Goal: Transaction & Acquisition: Book appointment/travel/reservation

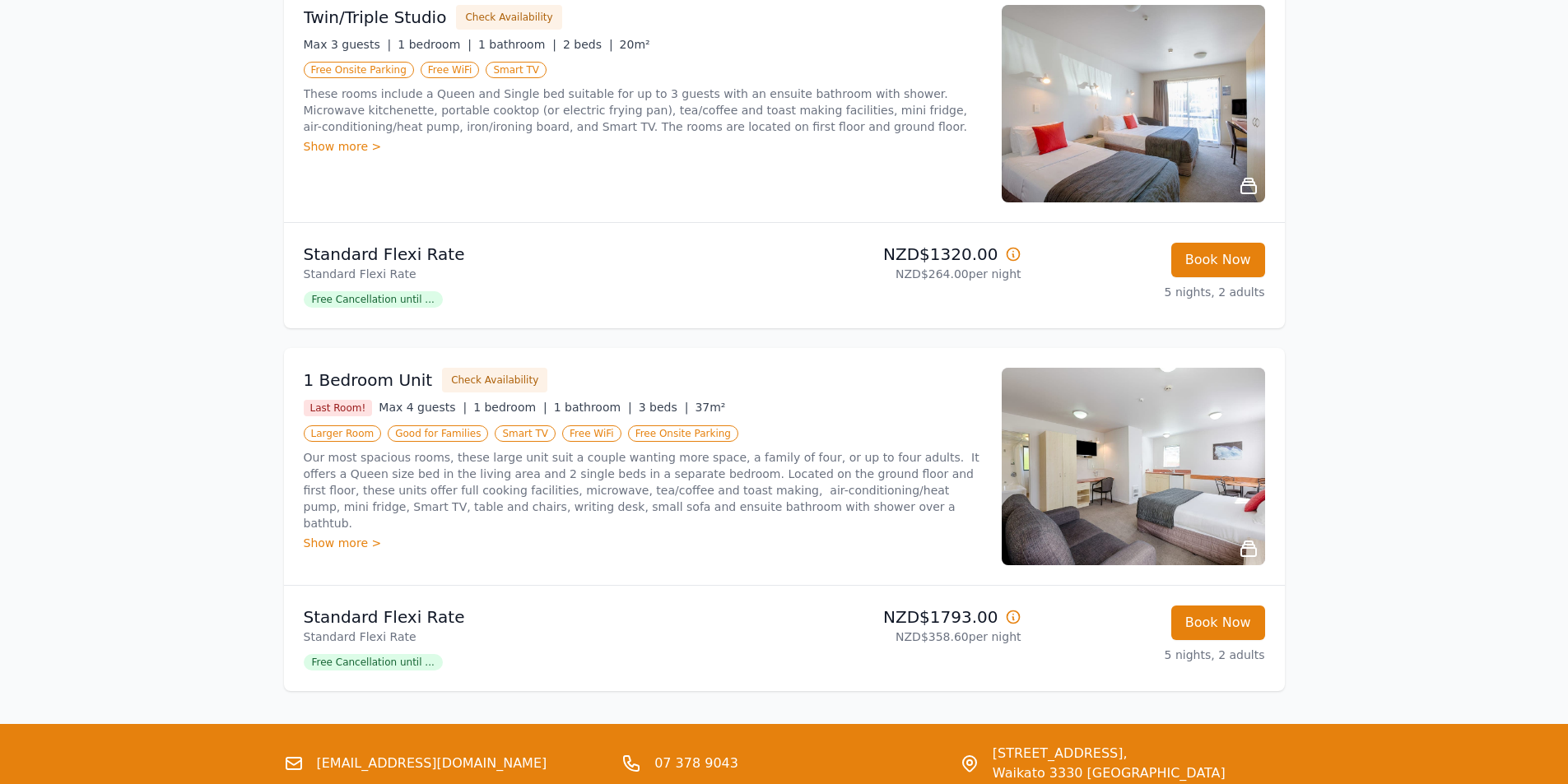
scroll to position [988, 0]
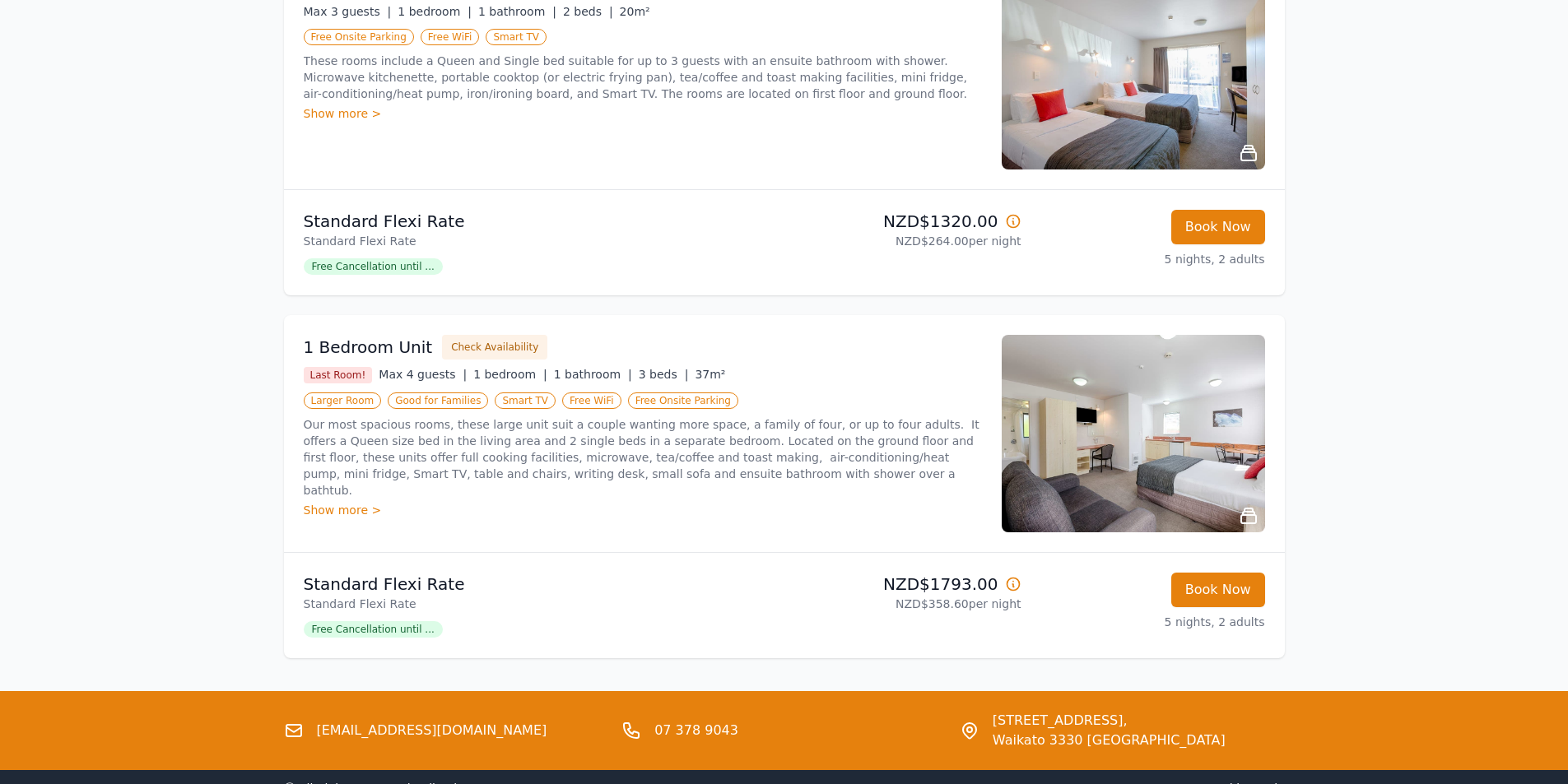
click at [334, 502] on div "Show more >" at bounding box center [643, 510] width 678 height 17
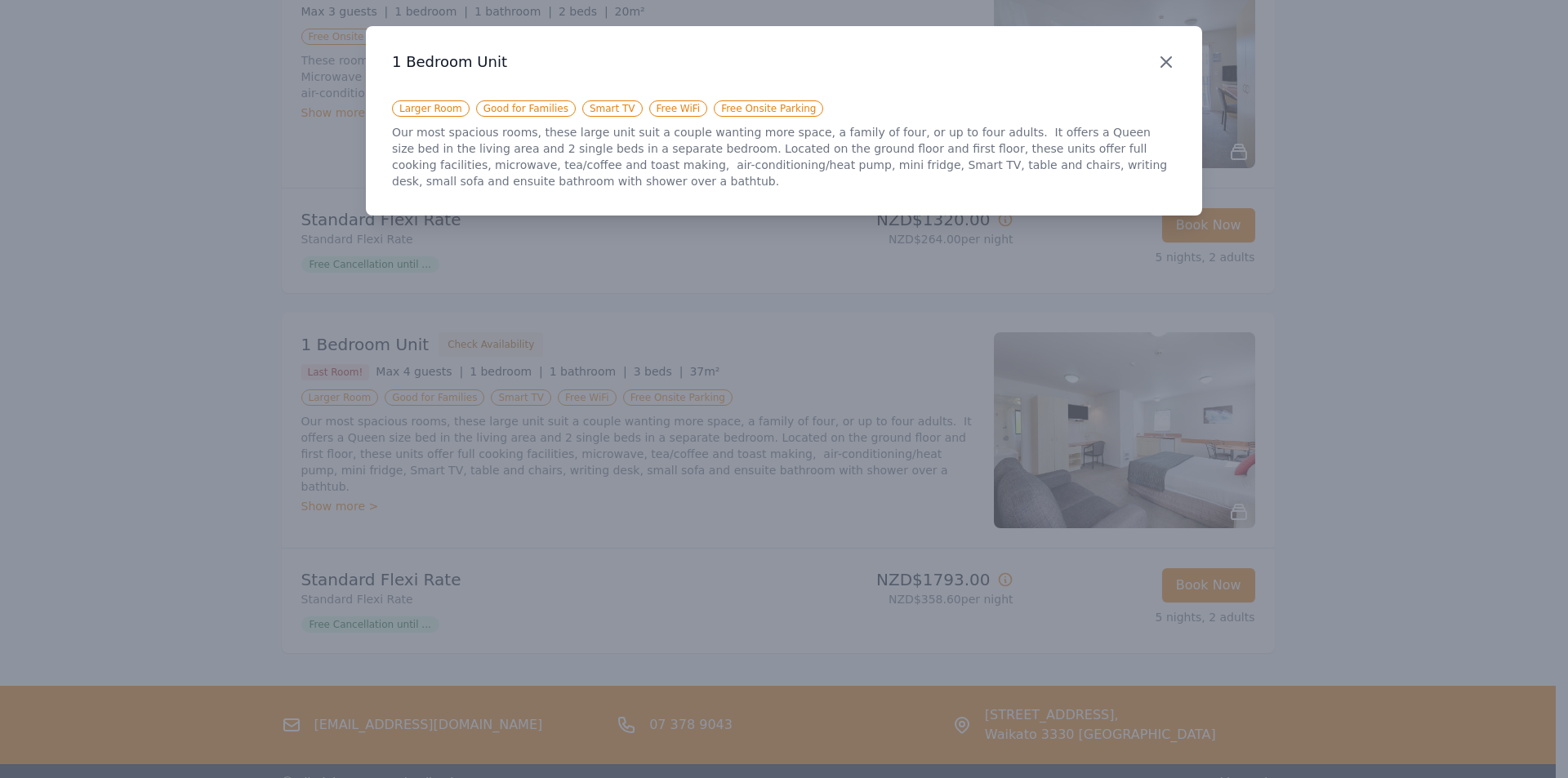
click at [1168, 62] on icon "button" at bounding box center [1166, 62] width 10 height 10
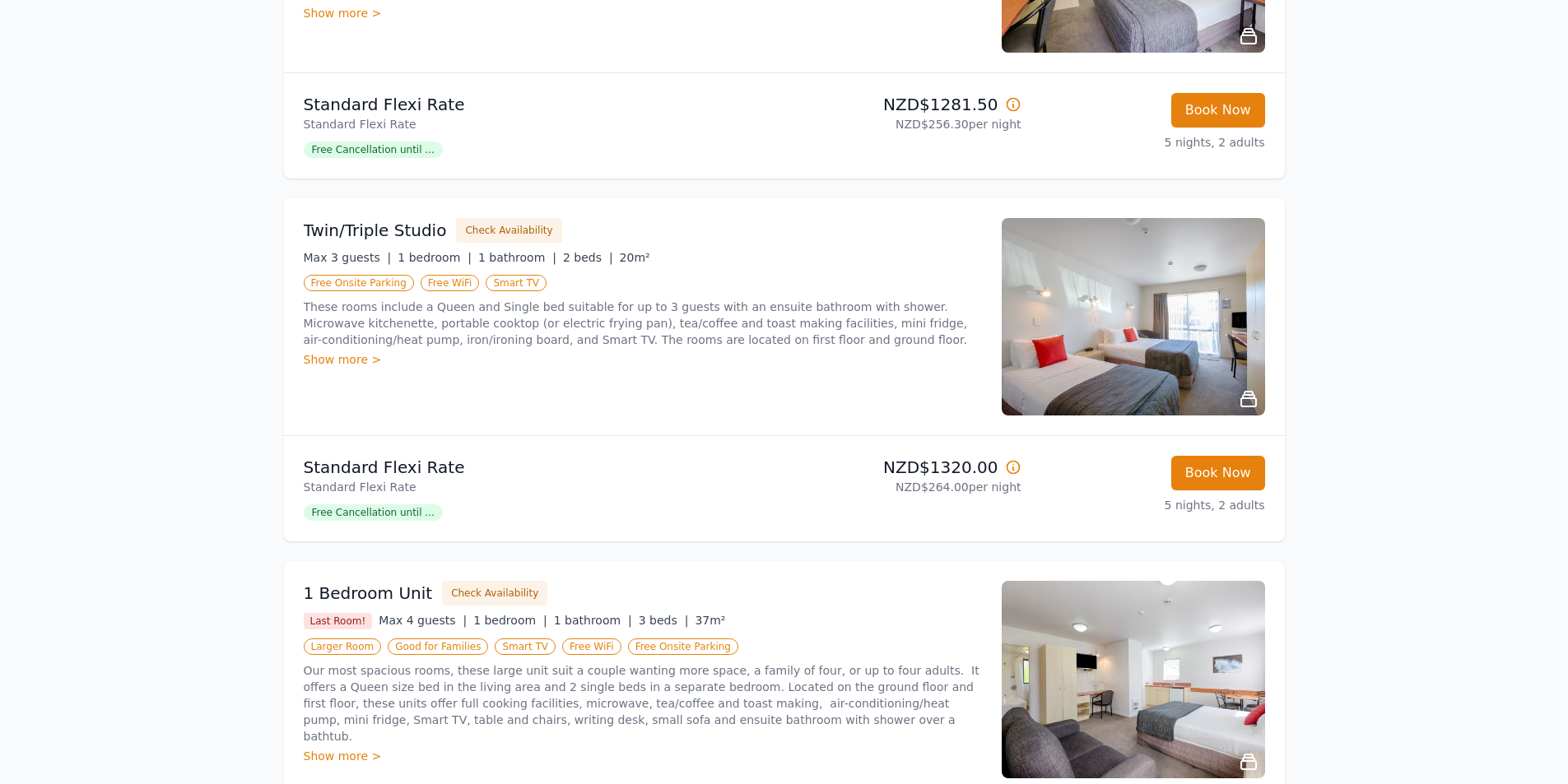
scroll to position [740, 0]
click at [1151, 330] on img at bounding box center [1134, 317] width 263 height 198
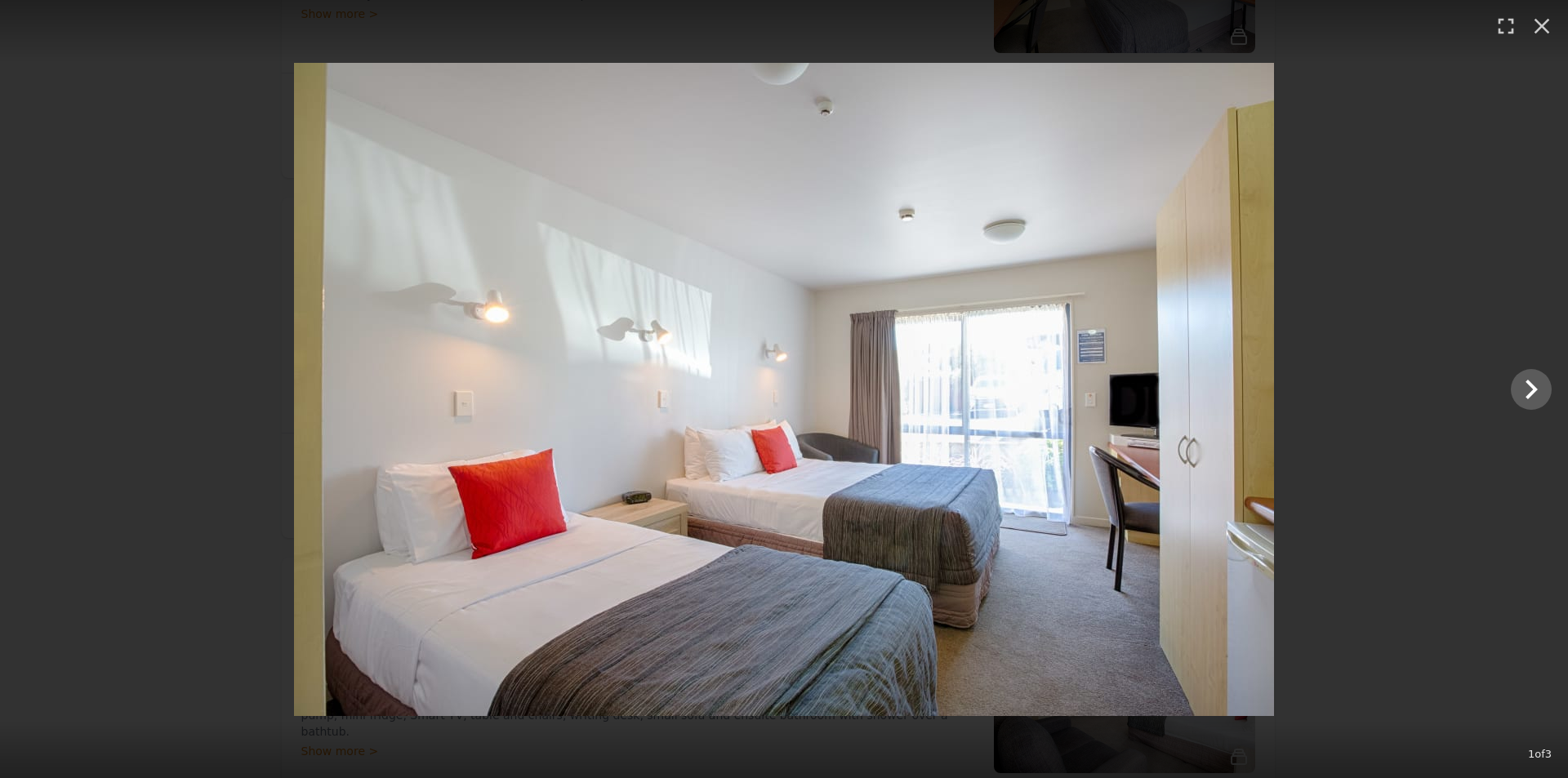
click at [1047, 642] on img at bounding box center [784, 389] width 980 height 653
click at [1533, 384] on icon "Show slide 2 of 3" at bounding box center [1532, 389] width 39 height 39
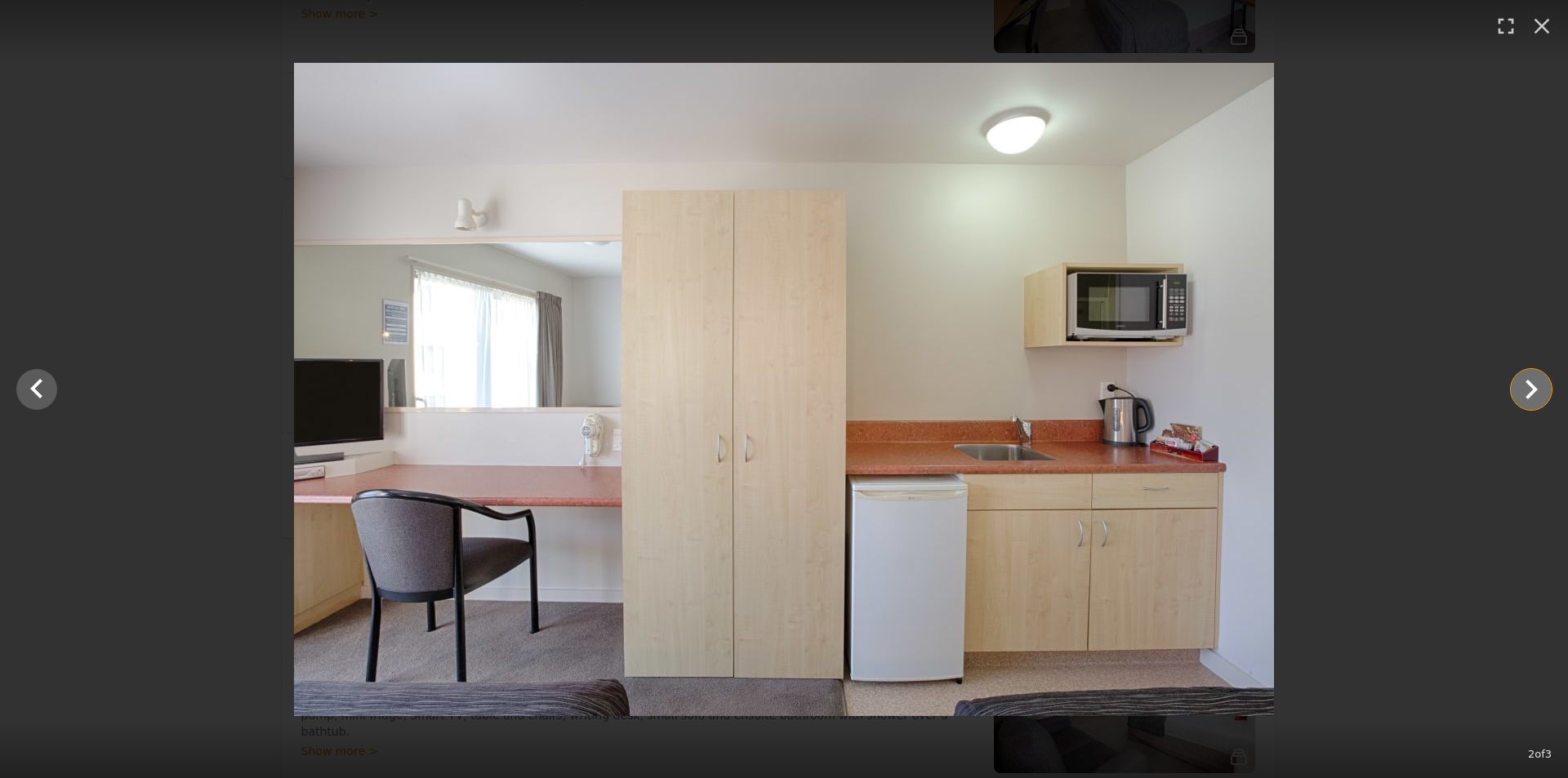
click at [1533, 384] on icon "Show slide 3 of 3" at bounding box center [1532, 389] width 39 height 39
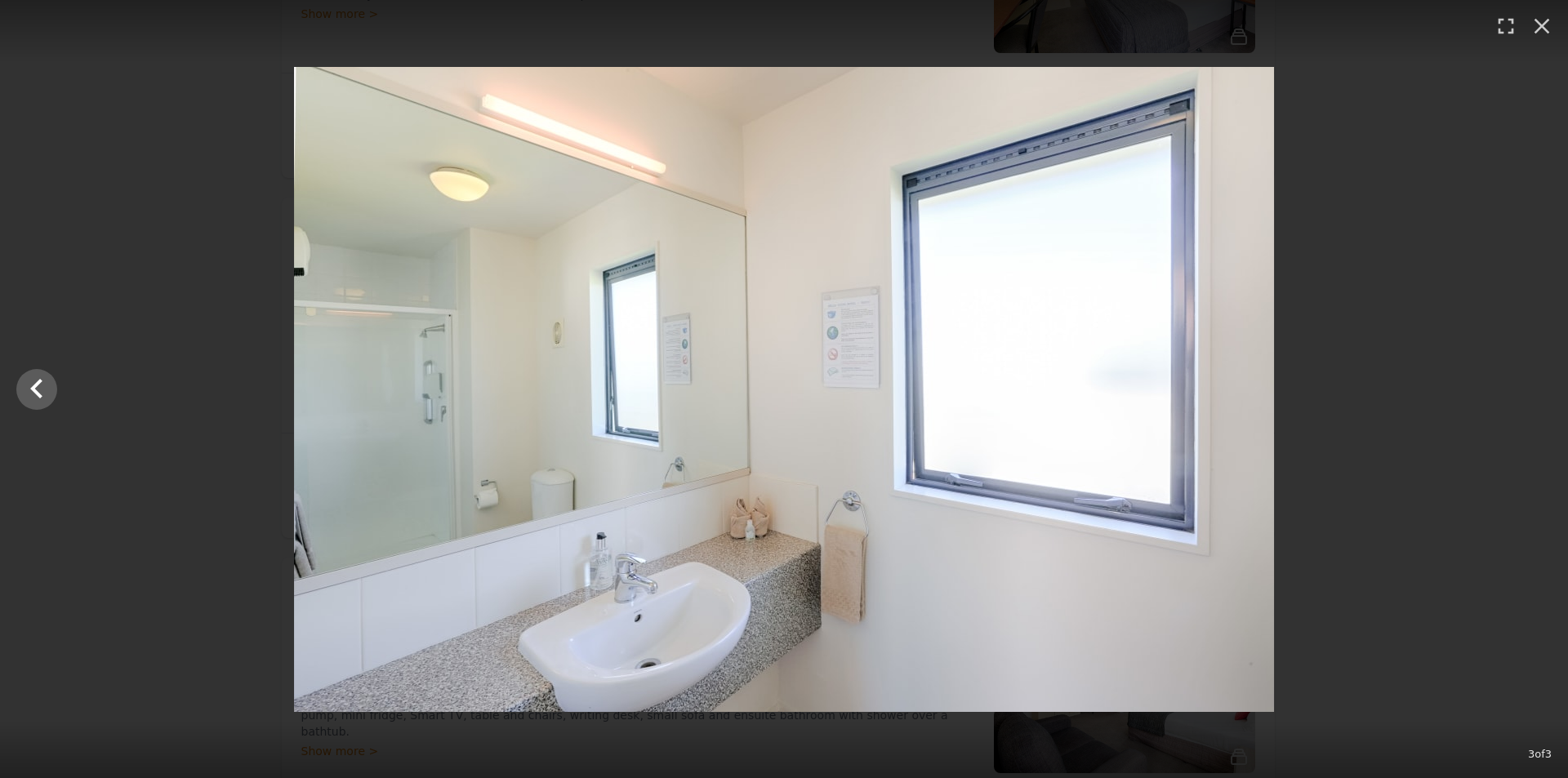
click at [1533, 384] on div at bounding box center [784, 389] width 1568 height 645
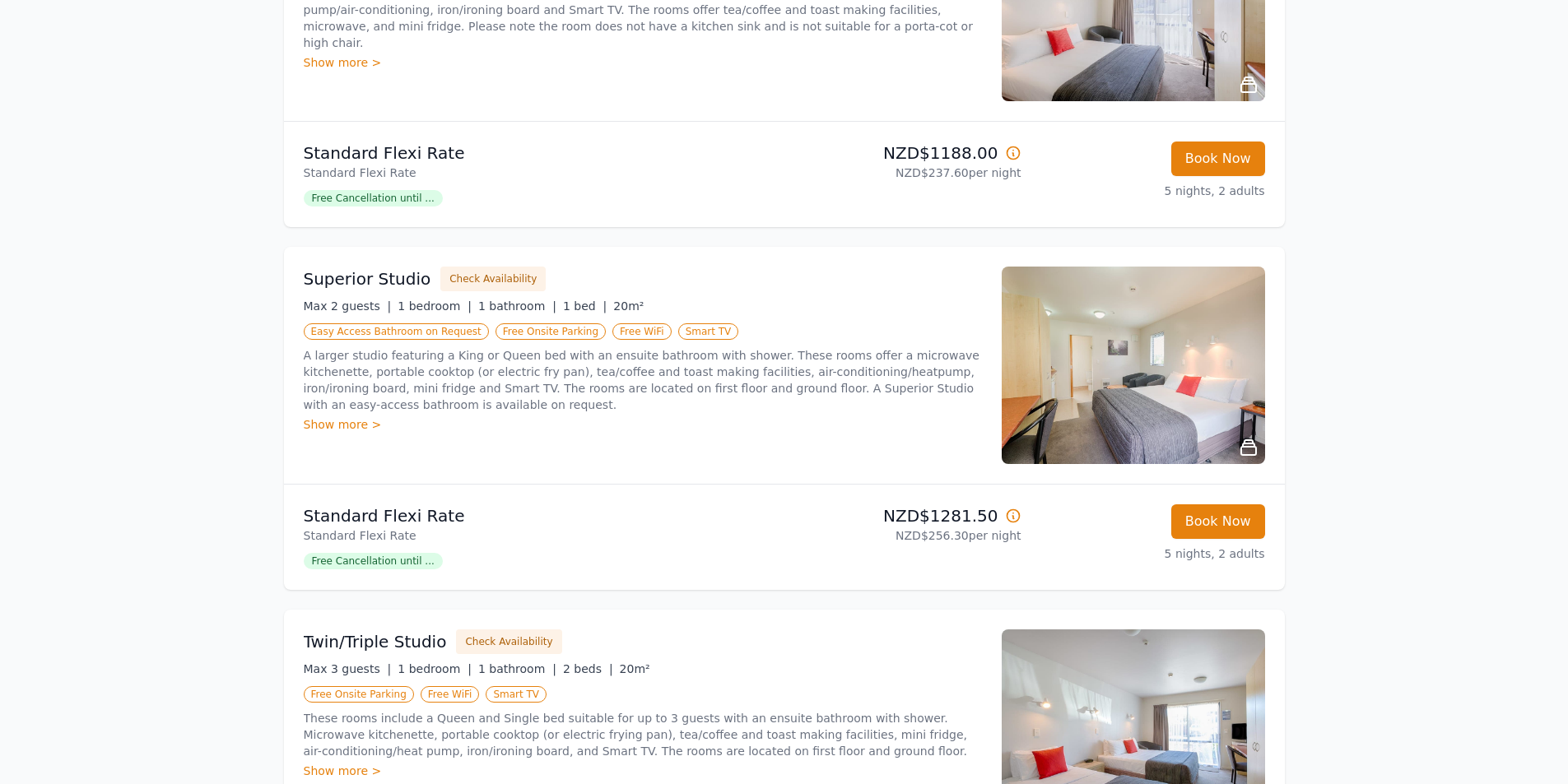
scroll to position [329, 0]
click at [1136, 358] on img at bounding box center [1134, 366] width 263 height 198
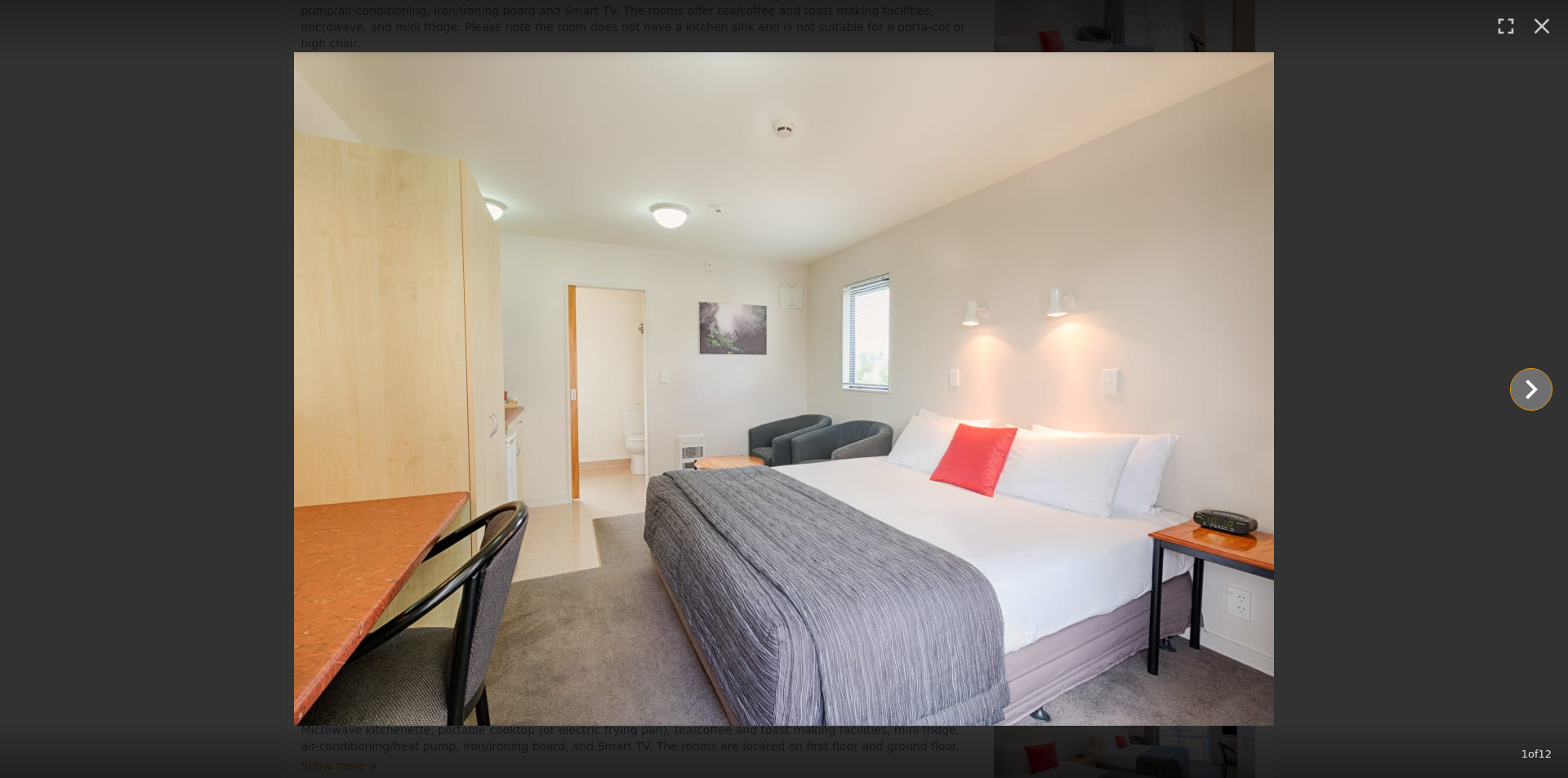
click at [1532, 387] on icon "Show slide 2 of 12" at bounding box center [1532, 389] width 12 height 20
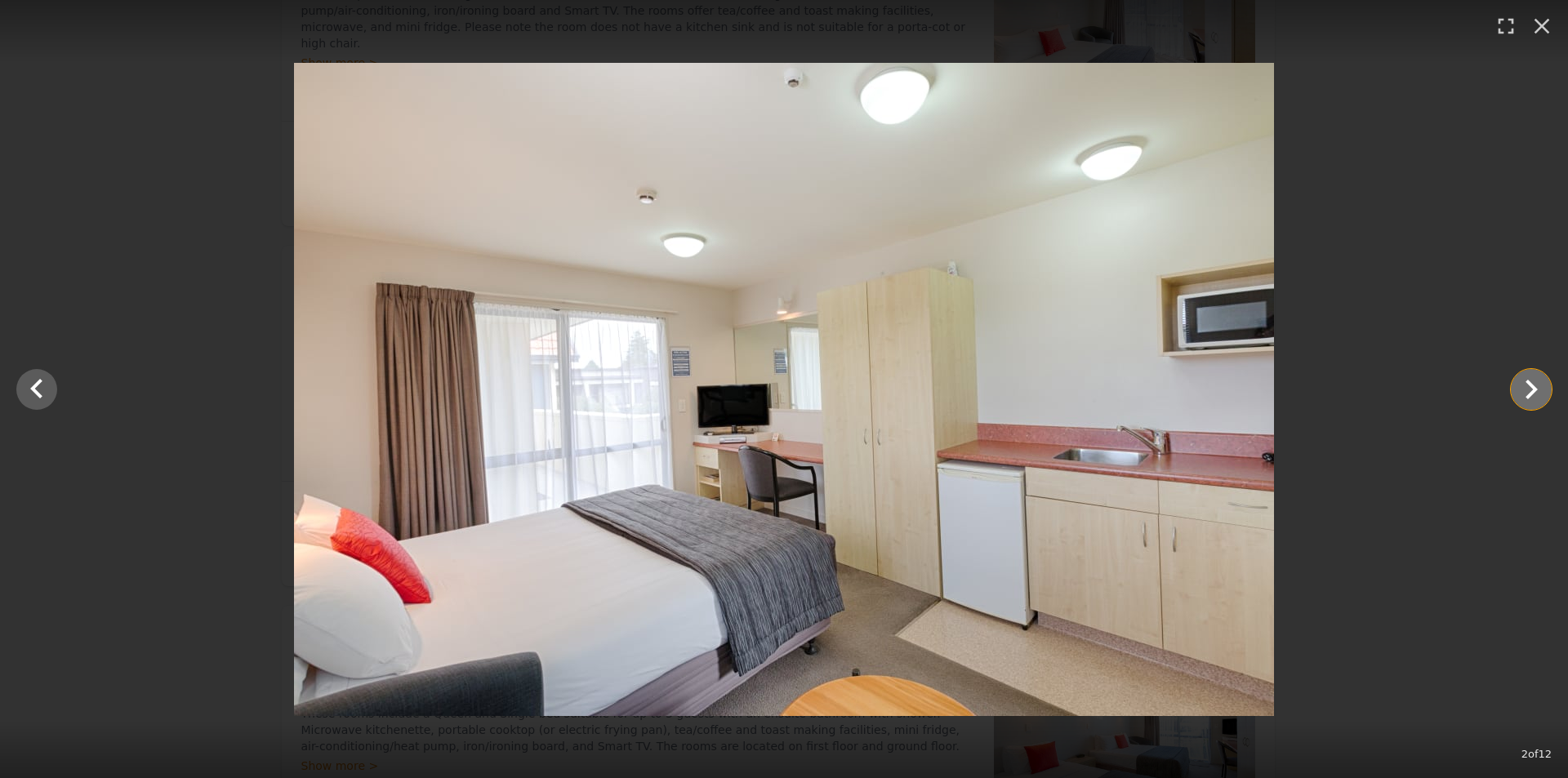
click at [1532, 387] on icon "Show slide 3 of 12" at bounding box center [1532, 389] width 12 height 20
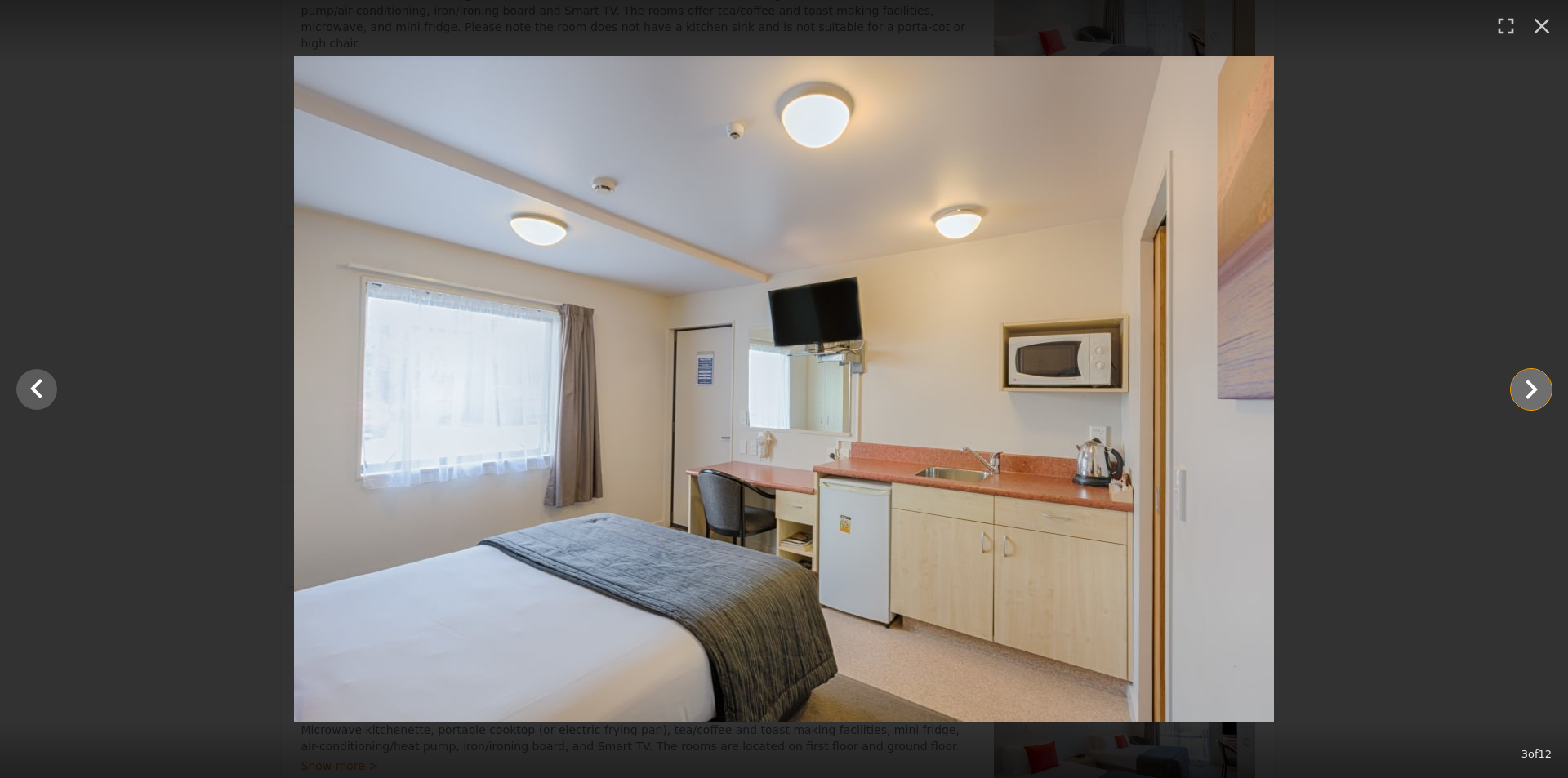
click at [1532, 387] on icon "Show slide 4 of 12" at bounding box center [1532, 389] width 12 height 20
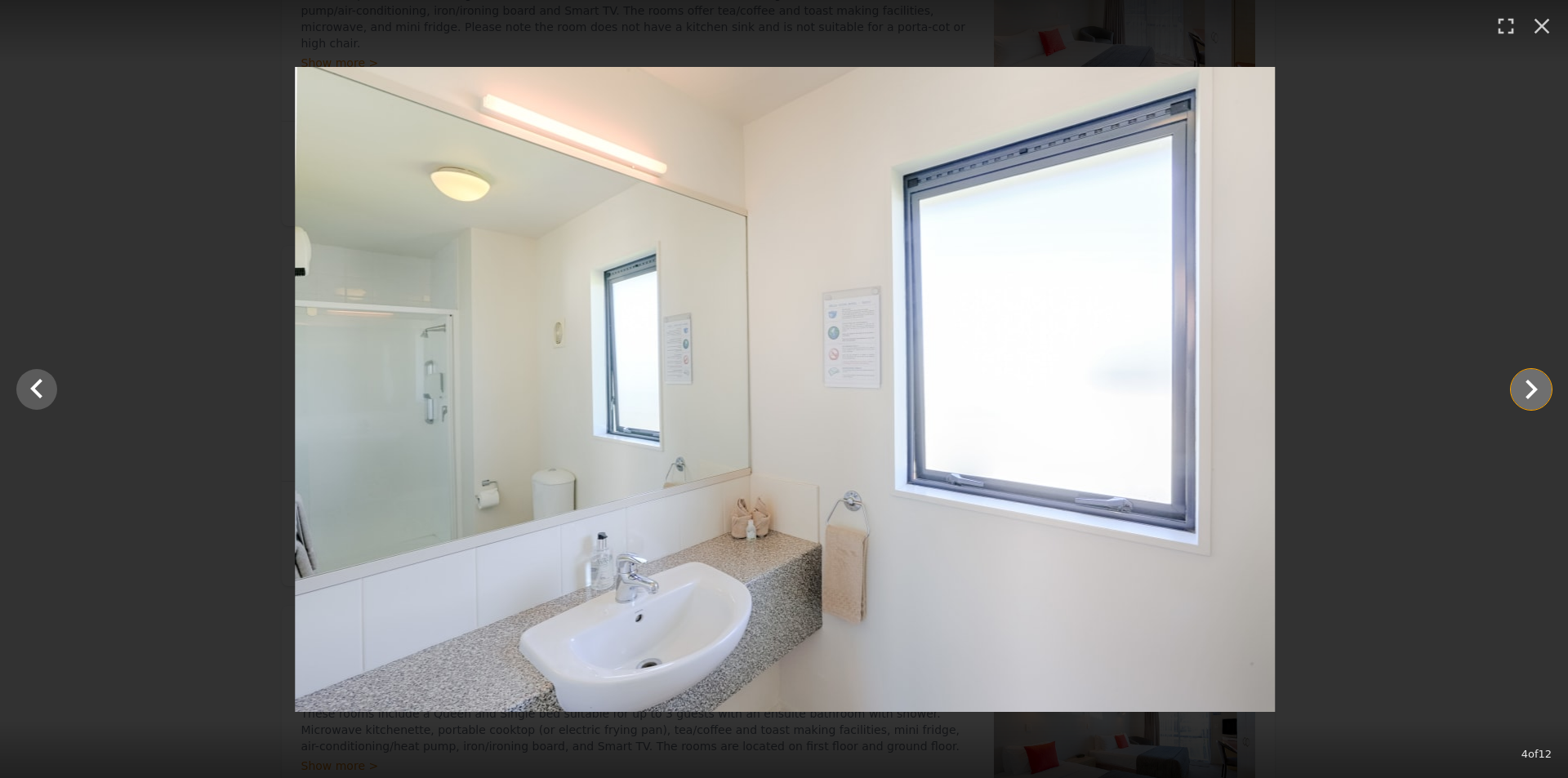
click at [1532, 387] on icon "Show slide 5 of 12" at bounding box center [1532, 389] width 12 height 20
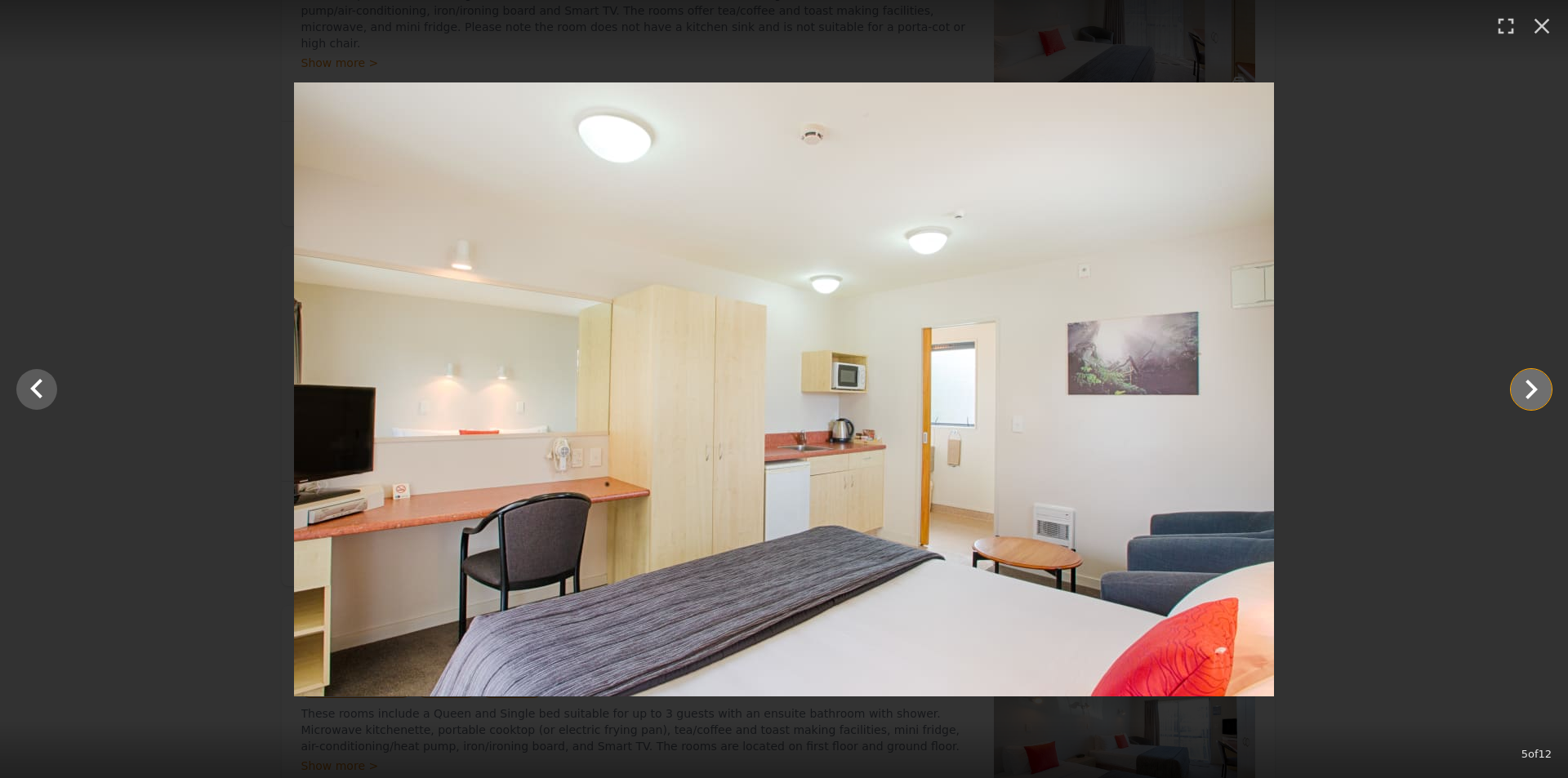
click at [1532, 387] on icon "Show slide 6 of 12" at bounding box center [1532, 389] width 12 height 20
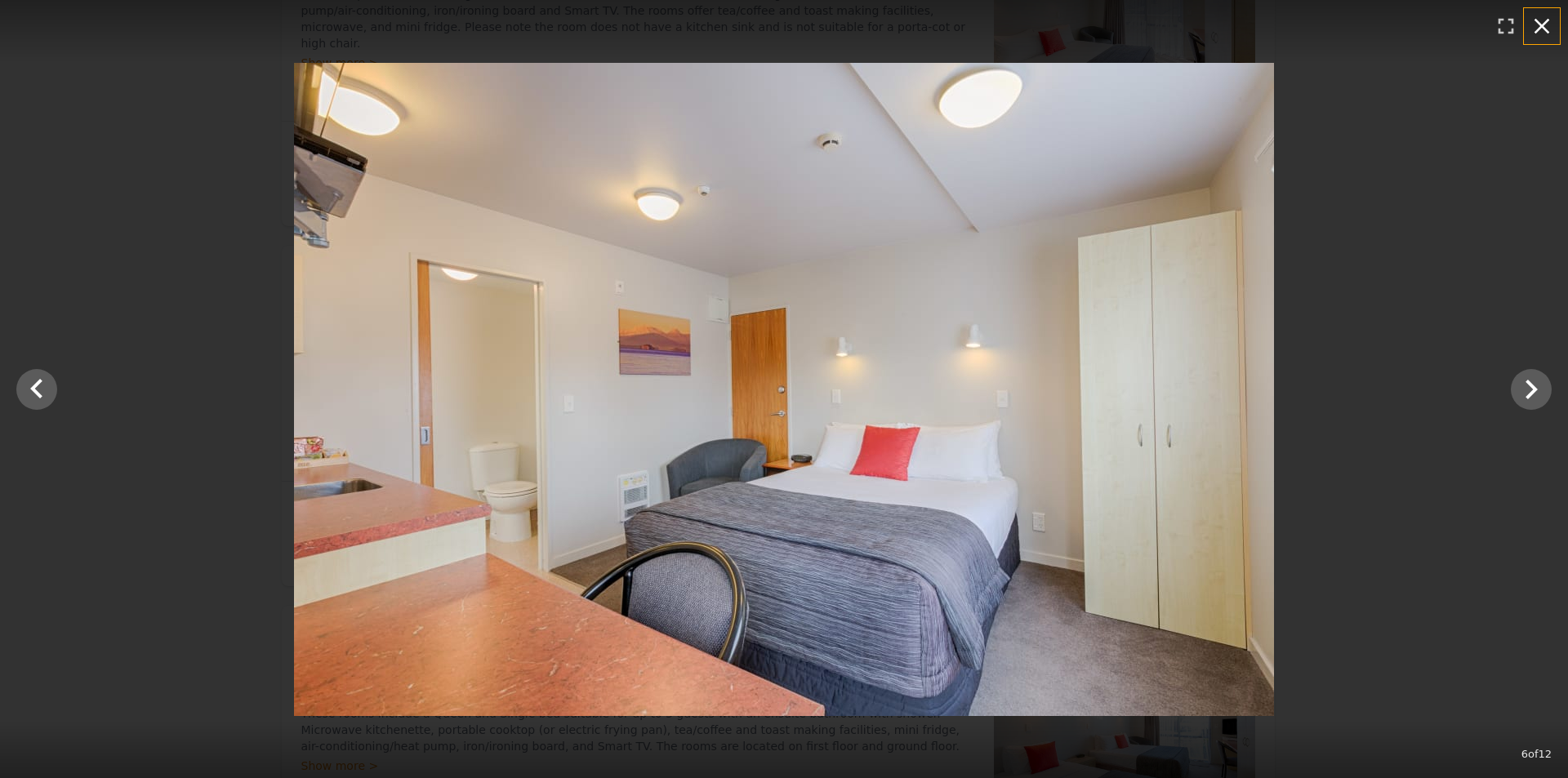
click at [1540, 22] on icon "button" at bounding box center [1543, 26] width 26 height 26
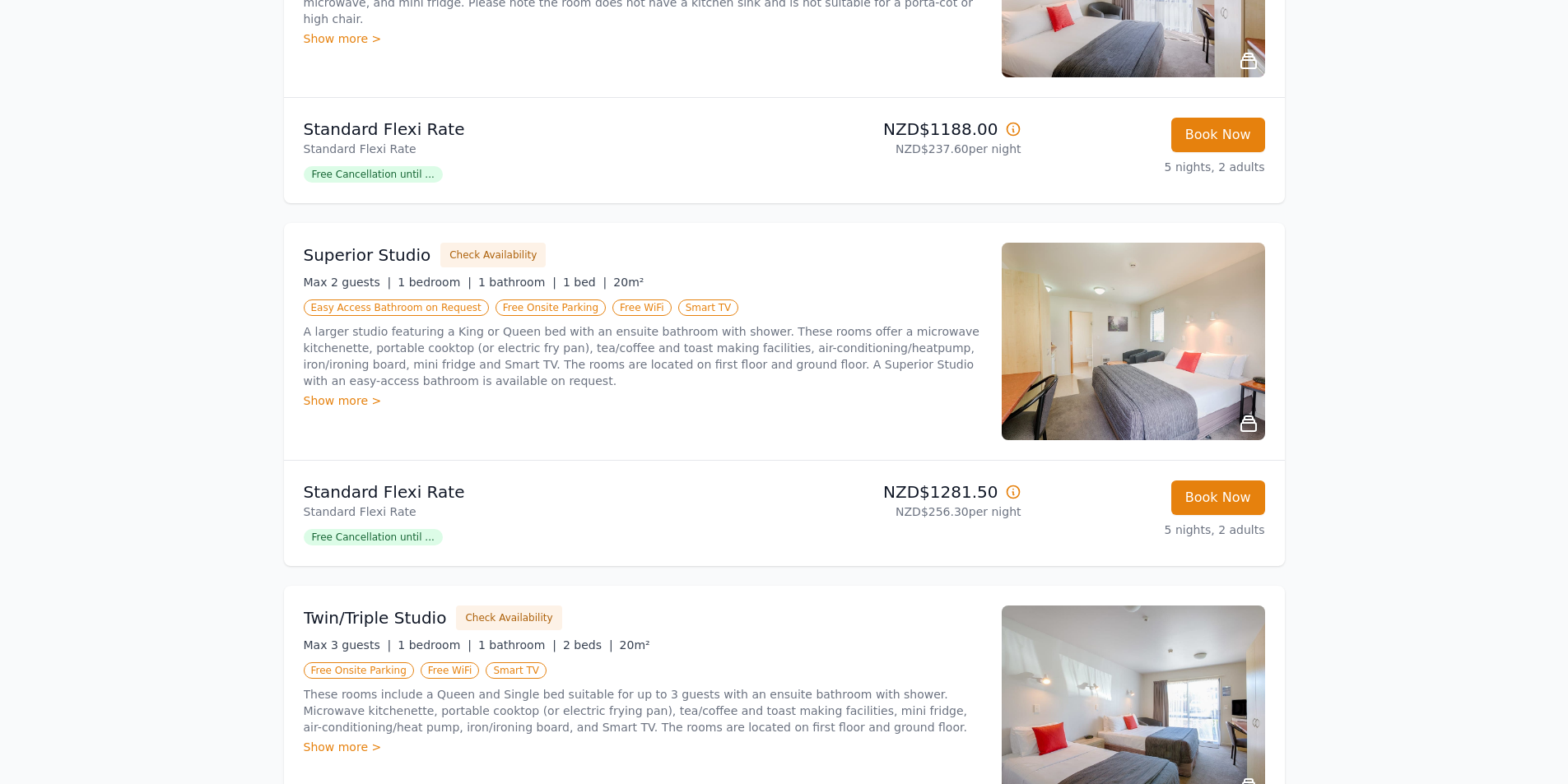
scroll to position [0, 0]
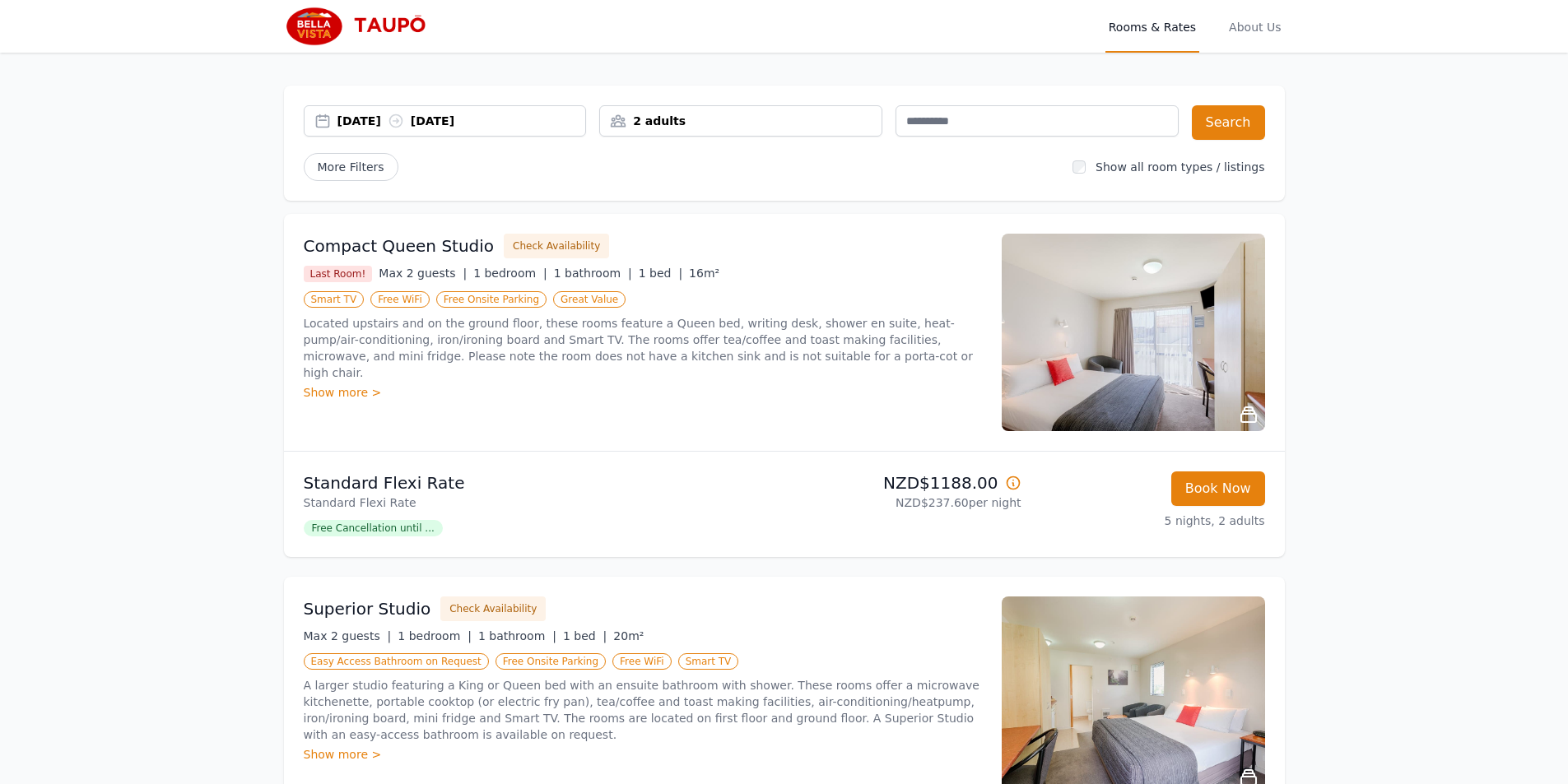
click at [311, 24] on img at bounding box center [363, 26] width 158 height 40
